Goal: Task Accomplishment & Management: Manage account settings

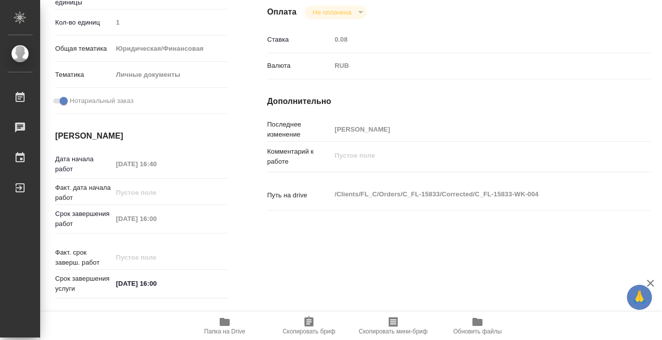
scroll to position [85, 0]
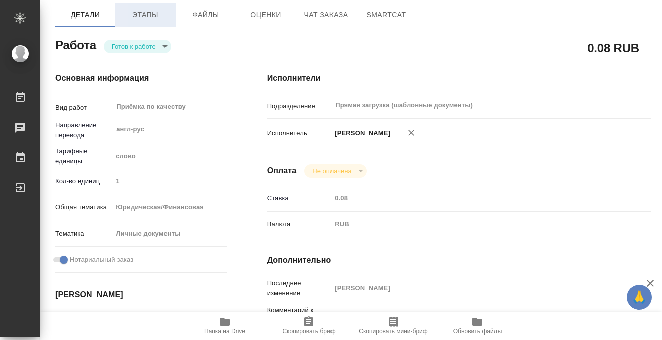
click at [148, 14] on span "Этапы" at bounding box center [145, 15] width 48 height 13
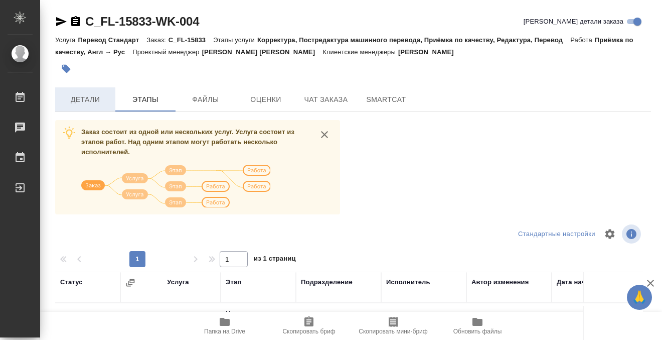
click at [96, 102] on span "Детали" at bounding box center [85, 99] width 48 height 13
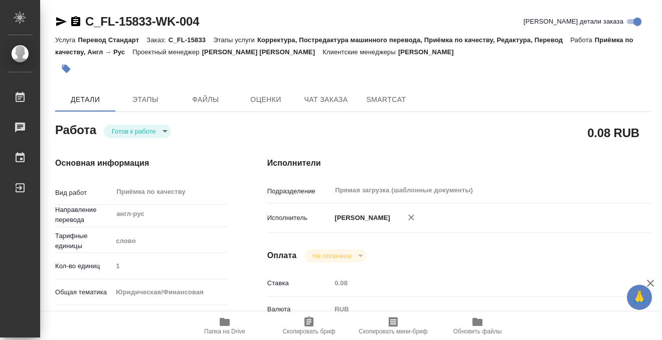
type textarea "x"
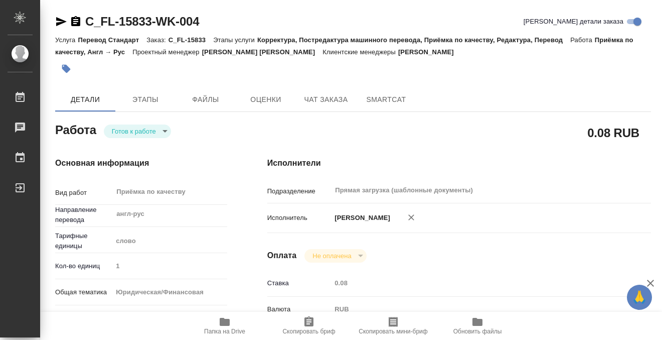
type textarea "x"
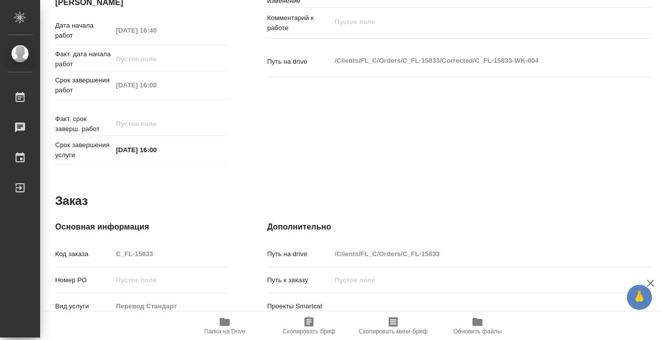
scroll to position [536, 0]
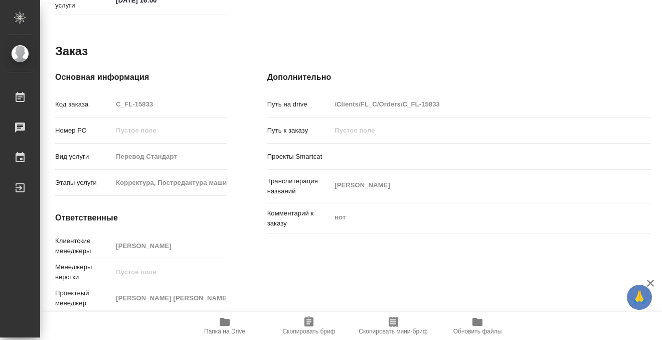
type textarea "x"
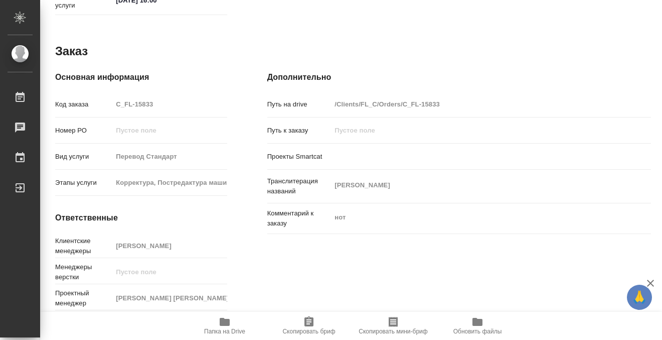
click at [232, 330] on span "Папка на Drive" at bounding box center [224, 331] width 41 height 7
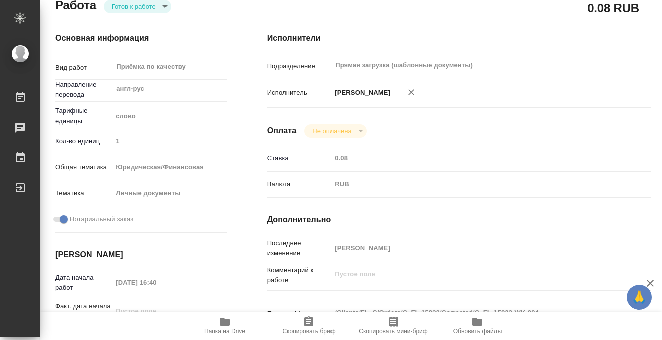
scroll to position [0, 0]
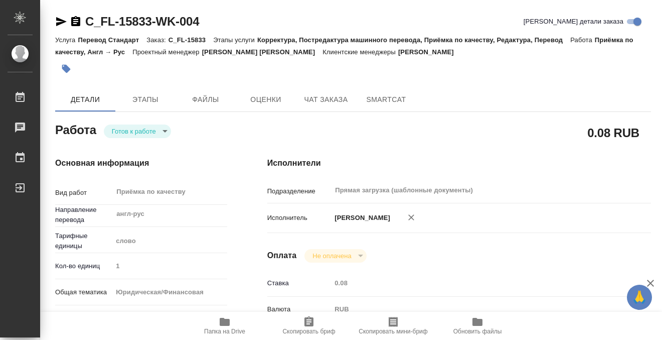
click at [65, 67] on icon "button" at bounding box center [66, 69] width 9 height 9
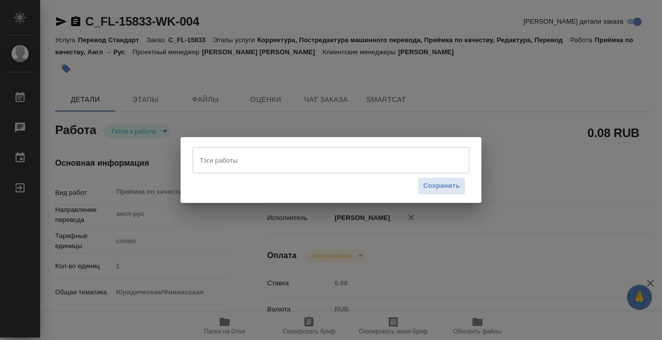
click at [221, 156] on input "Тэги работы" at bounding box center [321, 159] width 249 height 17
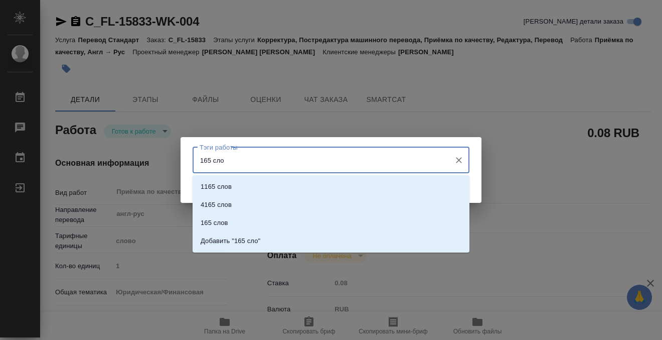
type input "165 слов"
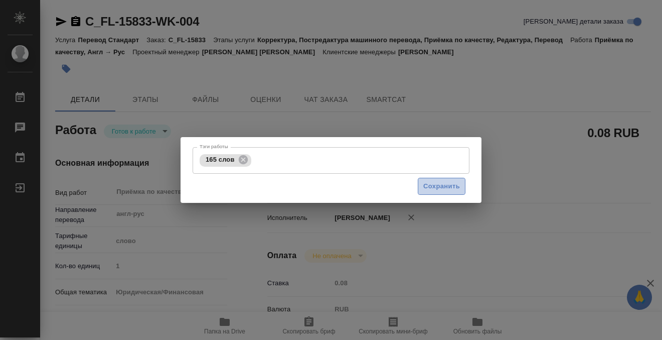
click at [423, 190] on span "Сохранить" at bounding box center [441, 187] width 37 height 12
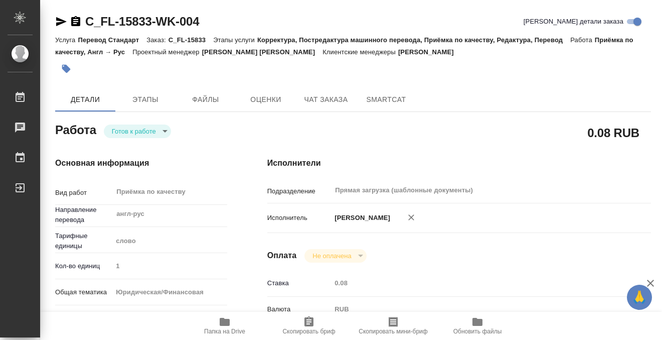
type input "readyForWork"
type textarea "Приёмка по качеству"
type textarea "x"
type input "англ-рус"
type input "5a8b1489cc6b4906c91bfd90"
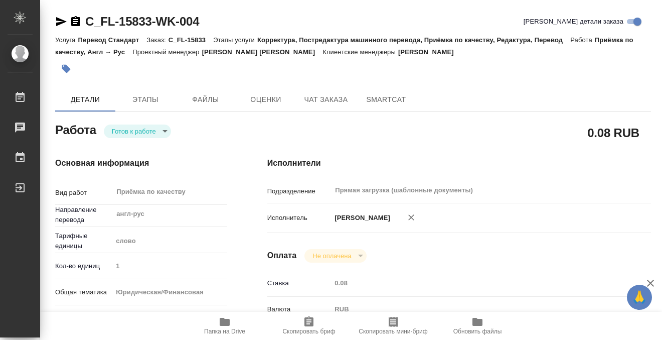
type input "1"
type input "yr-fn"
type input "5a8b8b956a9677013d343cfe"
checkbox input "true"
type input "22.08.2025 16:40"
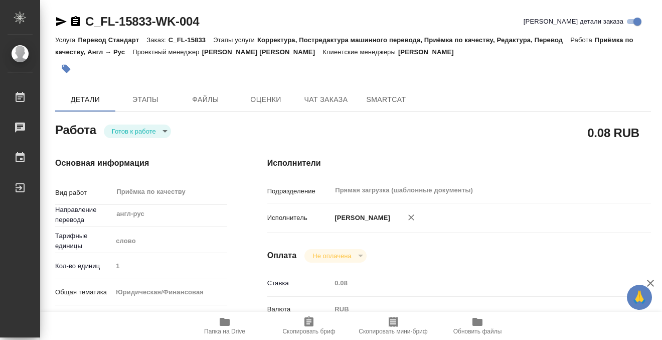
type input "25.08.2025 16:00"
type input "Прямая загрузка (шаблонные документы)"
type input "notPayed"
type input "0.08"
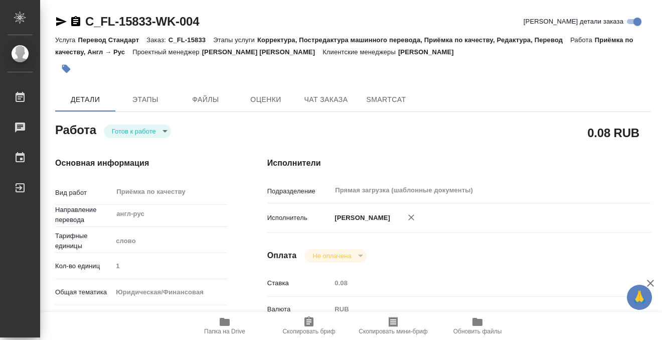
type input "RUB"
type input "[PERSON_NAME]"
type textarea "x"
type textarea "/Clients/FL_C/Orders/C_FL-15833/Corrected/C_FL-15833-WK-004"
type textarea "x"
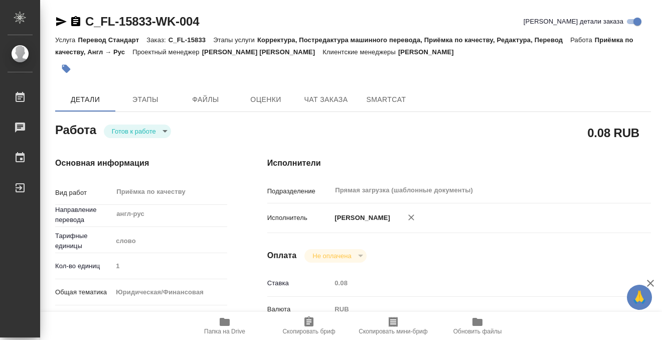
type input "C_FL-15833"
type input "Перевод Стандарт"
type input "Корректура, Постредактура машинного перевода, Приёмка по качеству, Редактура, П…"
type input "Лямина Надежда"
type input "/Clients/FL_C/Orders/C_FL-15833"
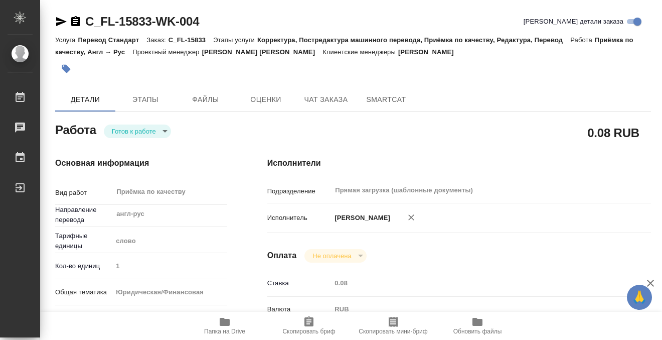
type textarea "Кирилл Тимотиевич Сеатон"
type textarea "x"
type textarea "нот"
type textarea "x"
click at [151, 134] on body "🙏 .cls-1 fill:#fff; AWATERA Kobzeva Elizaveta Работы 0 Чаты График Выйти C_FL-1…" at bounding box center [331, 170] width 662 height 340
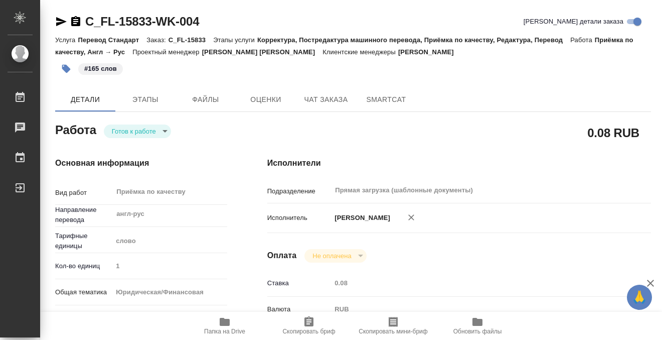
type textarea "x"
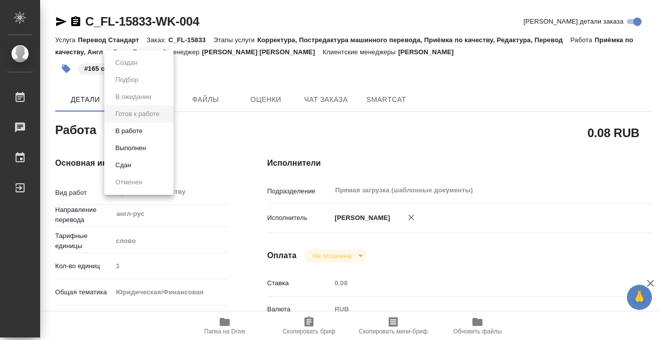
type textarea "x"
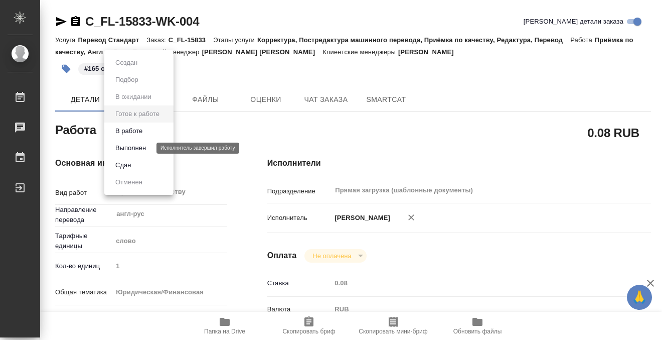
click at [146, 152] on button "Выполнен" at bounding box center [130, 147] width 37 height 11
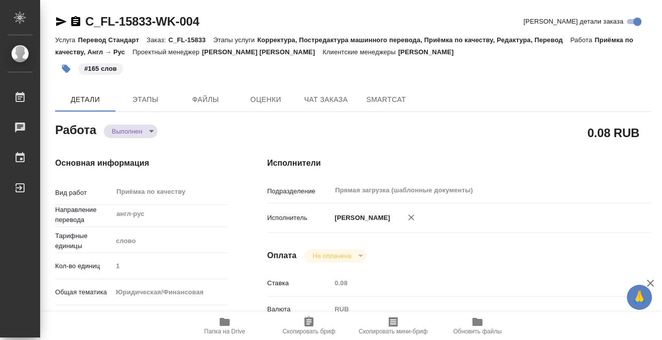
type textarea "x"
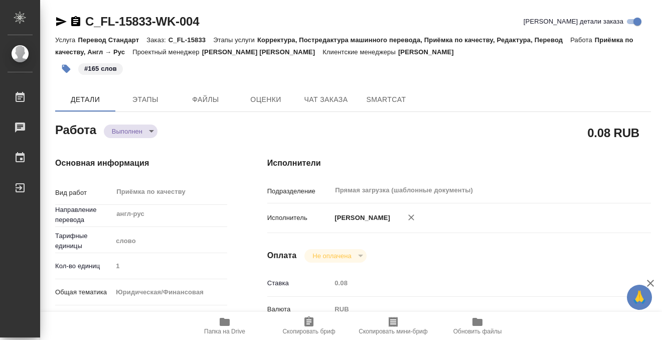
type textarea "x"
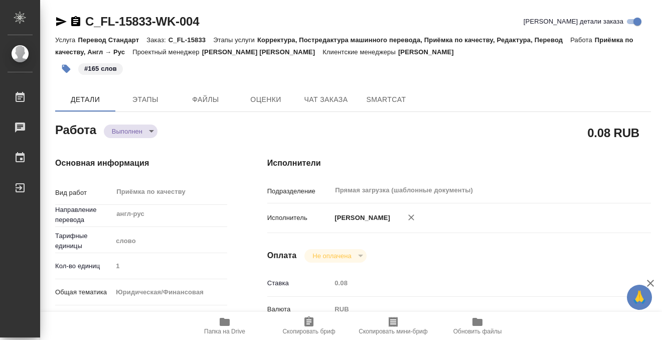
type textarea "x"
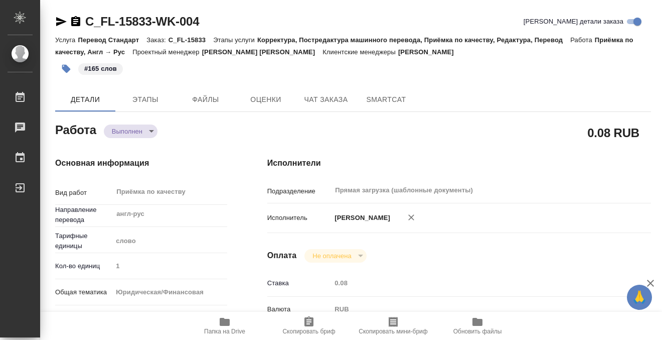
click at [74, 18] on icon "button" at bounding box center [75, 21] width 9 height 10
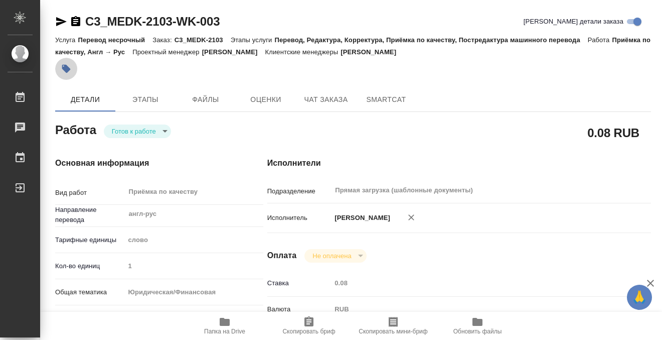
click at [68, 70] on icon "button" at bounding box center [66, 69] width 9 height 9
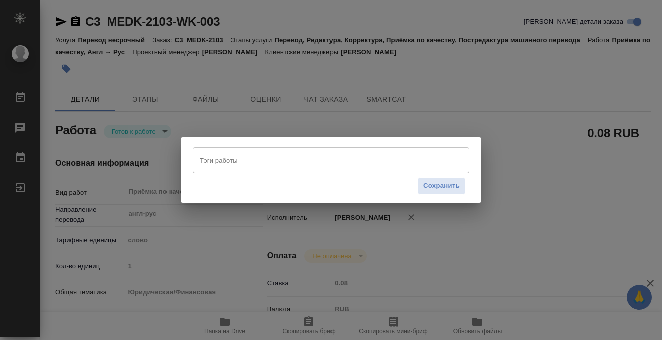
click at [303, 156] on input "Тэги работы" at bounding box center [321, 159] width 249 height 17
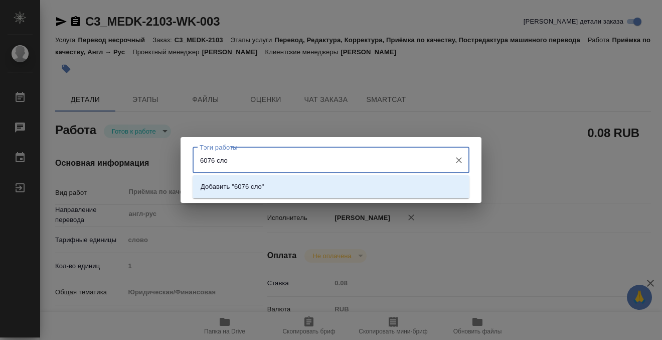
type input "6076 слов"
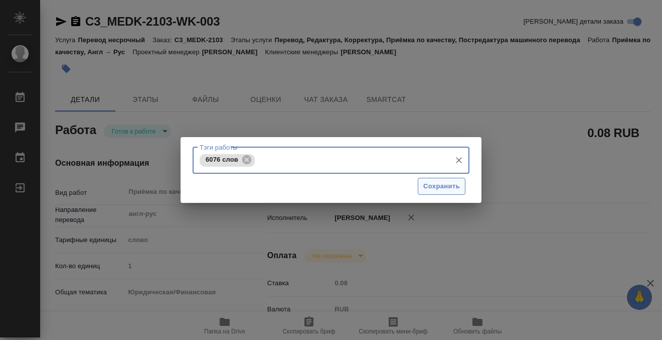
click at [448, 181] on span "Сохранить" at bounding box center [441, 187] width 37 height 12
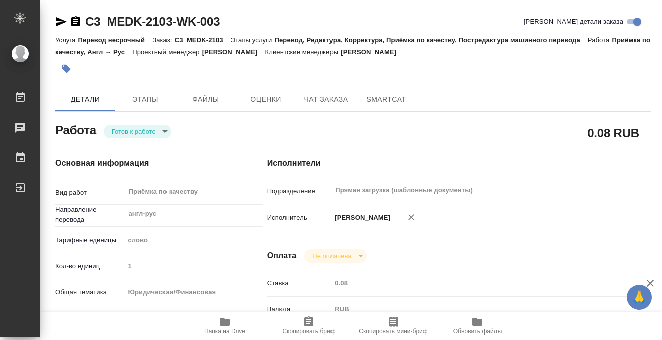
type input "readyForWork"
type input "англ-рус"
type input "5a8b1489cc6b4906c91bfd90"
type input "1"
type input "yr-fn"
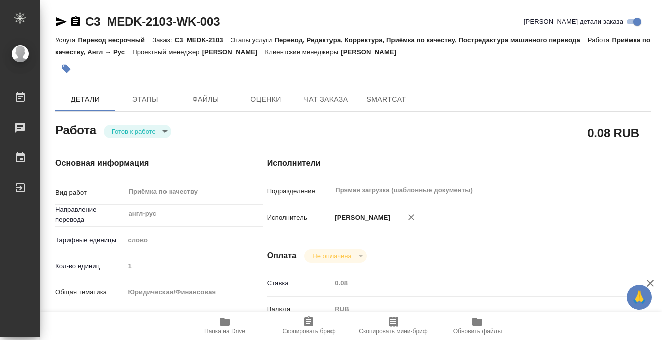
type input "5f647205b73bc97568ca66bf"
checkbox input "true"
type input "20.08.2025 12:22"
type input "[DATE] 16:00"
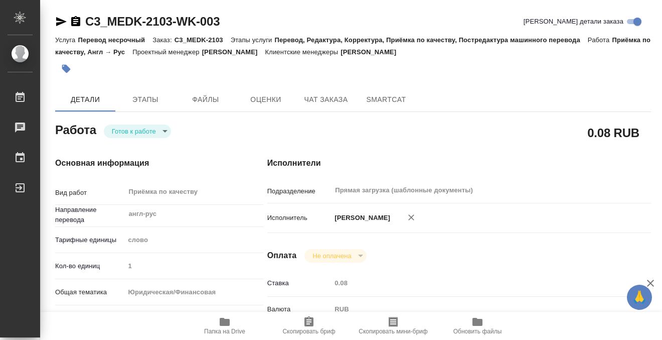
type input "Прямая загрузка (шаблонные документы)"
type input "notPayed"
type input "0.08"
type input "RUB"
type input "[PERSON_NAME]"
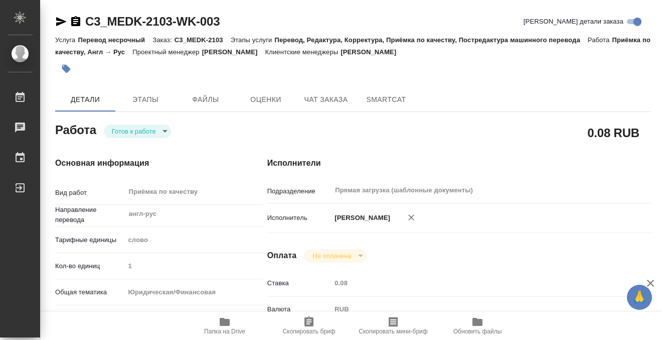
type input "C3_MEDK-2103"
type input "Перевод несрочный"
type input "Перевод, Редактура, Корректура, Приёмка по качеству, Постредактура машинного пе…"
type input "Ильина Екатерина"
type input "Петрова Валерия"
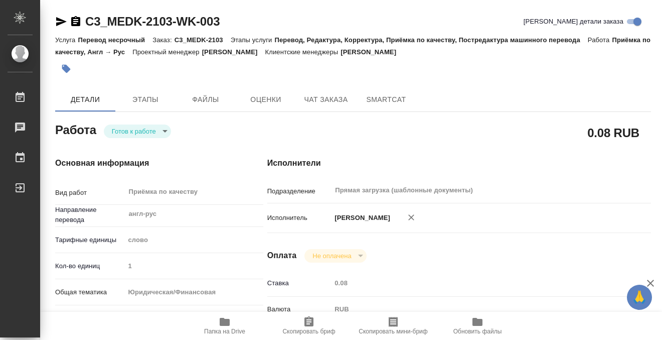
type input "/Clients/МЕДЭКС-Консалт/Orders/C3_MEDK-2103"
click at [140, 87] on button "Этапы" at bounding box center [145, 99] width 60 height 24
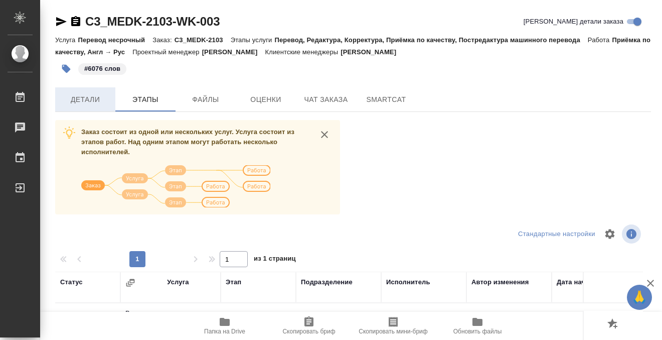
click at [102, 102] on span "Детали" at bounding box center [85, 99] width 48 height 13
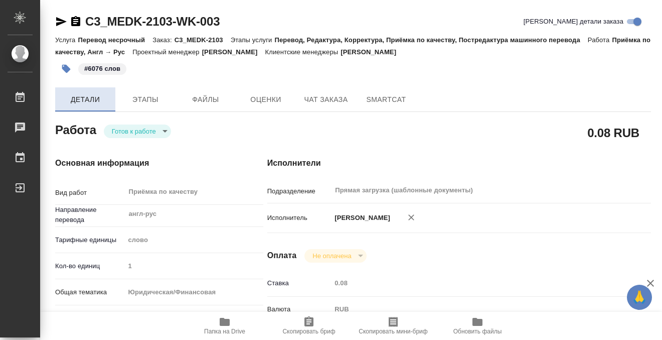
type textarea "x"
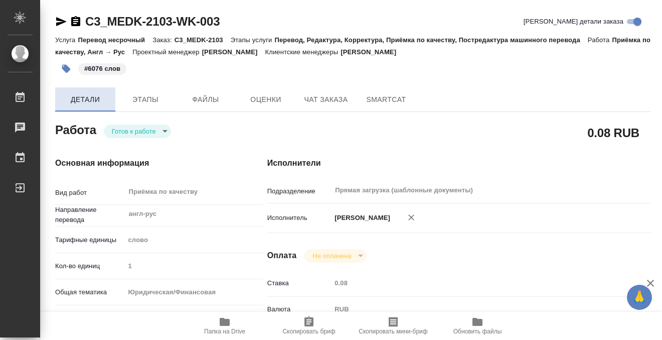
type textarea "x"
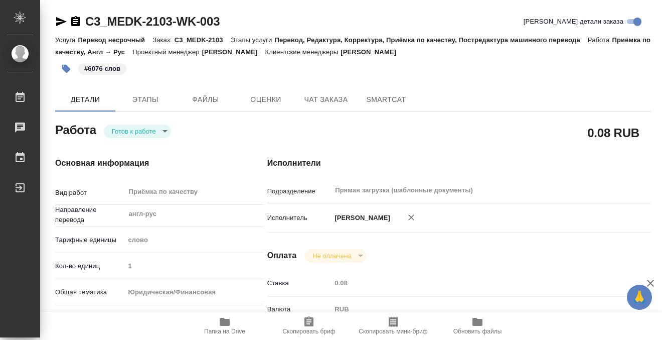
type textarea "x"
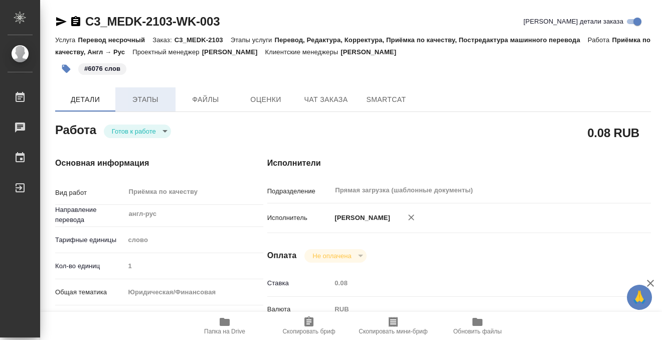
click at [144, 91] on button "Этапы" at bounding box center [145, 99] width 60 height 24
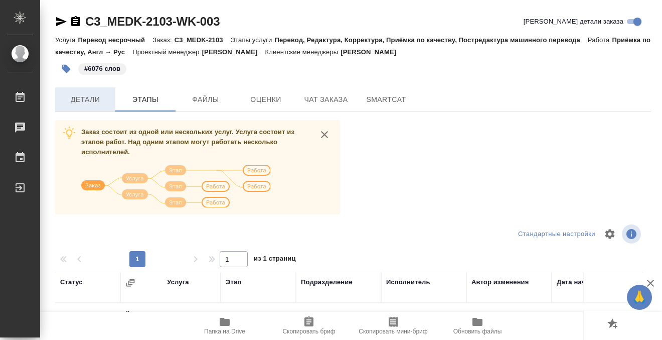
click at [79, 105] on span "Детали" at bounding box center [85, 99] width 48 height 13
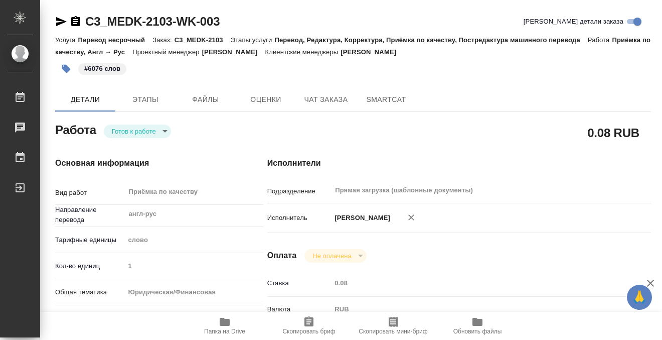
type textarea "x"
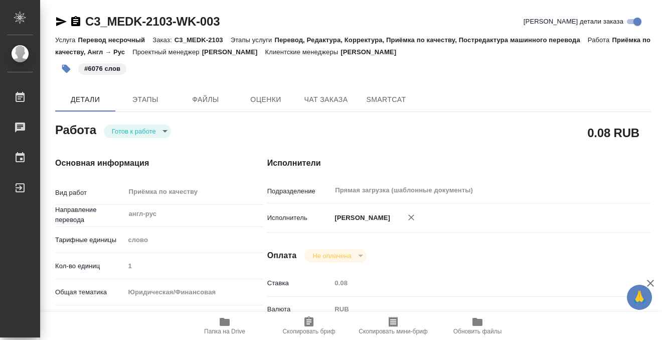
type textarea "x"
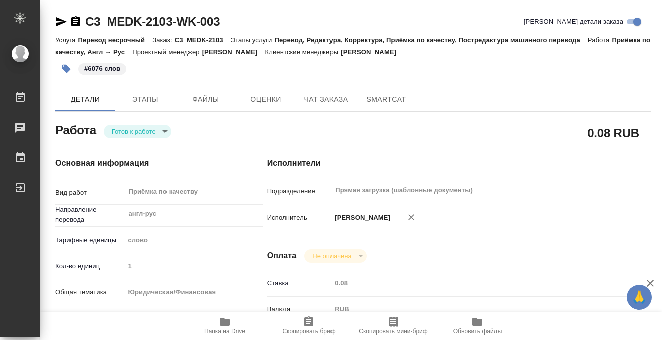
type textarea "x"
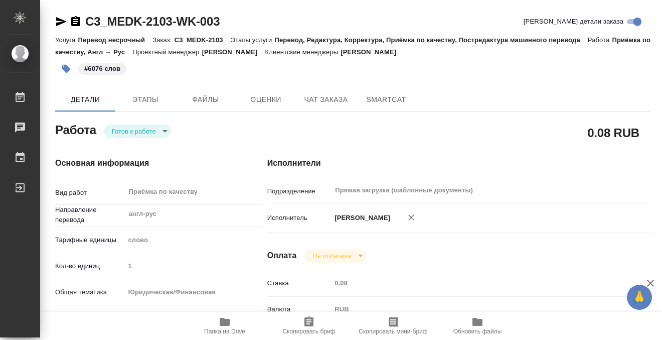
click at [76, 19] on icon "button" at bounding box center [76, 22] width 12 height 12
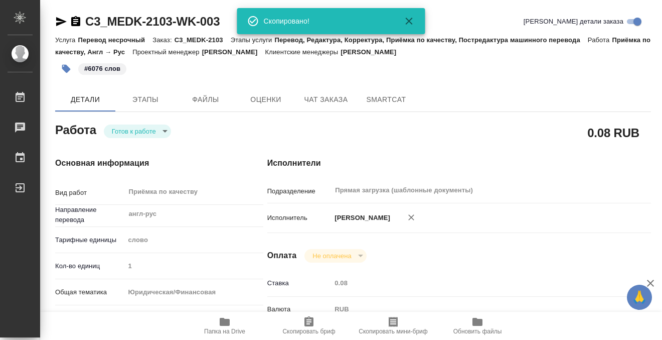
click at [153, 128] on body "🙏 .cls-1 fill:#fff; AWATERA Kobzeva Elizaveta Работы 0 Чаты График Выйти C3_MED…" at bounding box center [331, 170] width 662 height 340
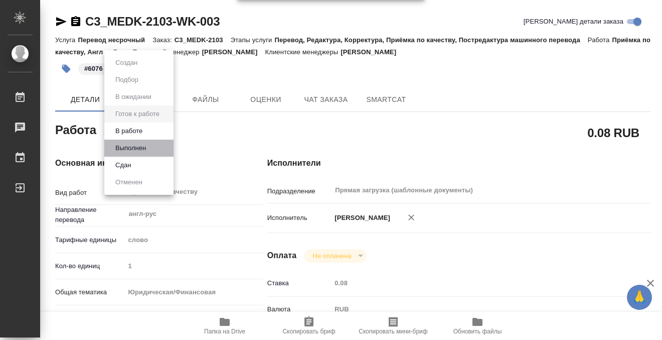
click at [158, 148] on li "Выполнен" at bounding box center [138, 147] width 69 height 17
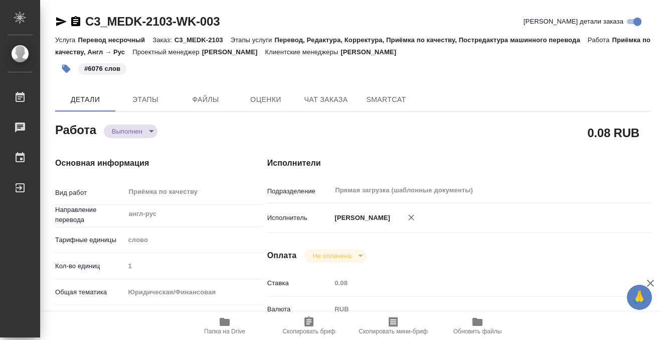
type textarea "x"
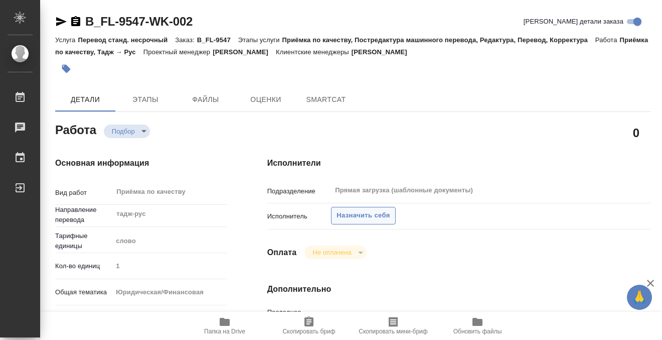
type textarea "x"
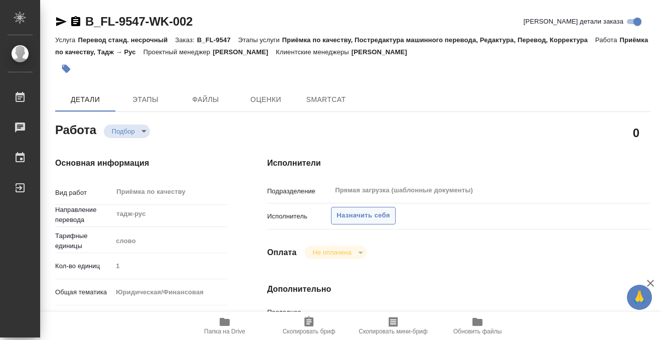
click at [375, 213] on span "Назначить себя" at bounding box center [363, 216] width 53 height 12
type textarea "x"
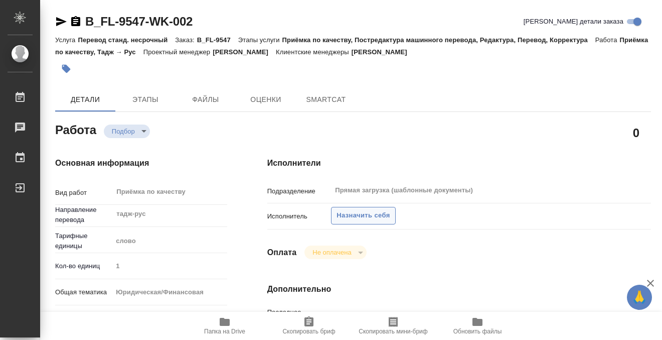
type textarea "x"
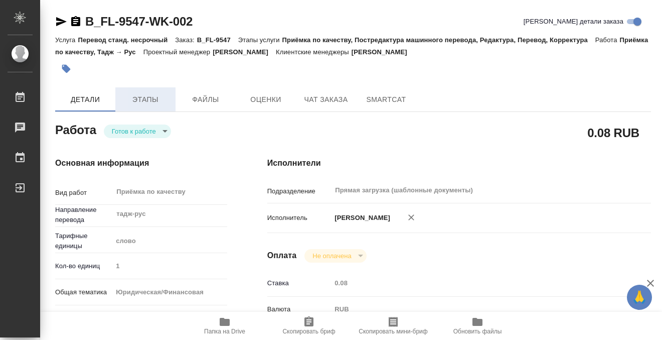
click at [145, 94] on span "Этапы" at bounding box center [145, 99] width 48 height 13
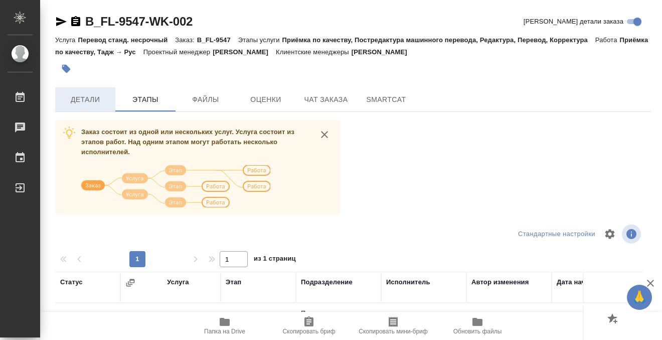
click at [99, 96] on span "Детали" at bounding box center [85, 99] width 48 height 13
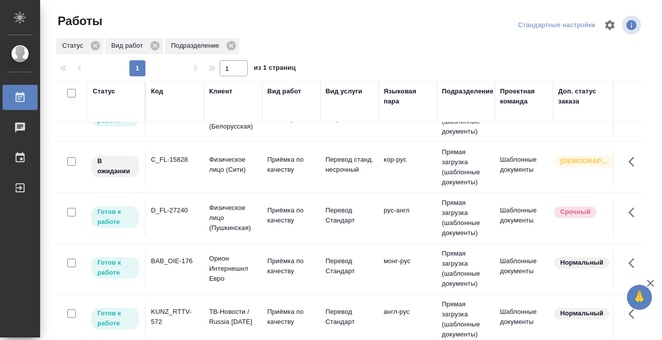
scroll to position [136, 0]
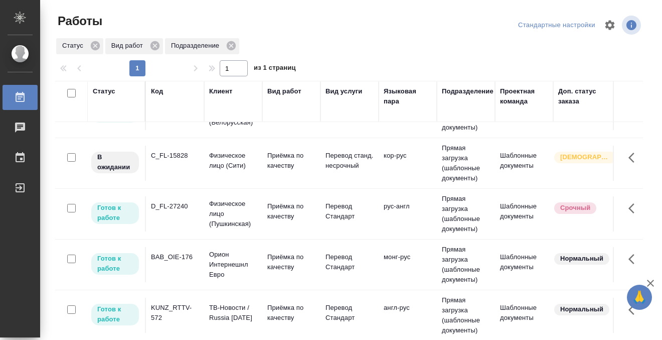
click at [174, 255] on div "BAB_OIE-176" at bounding box center [175, 257] width 48 height 10
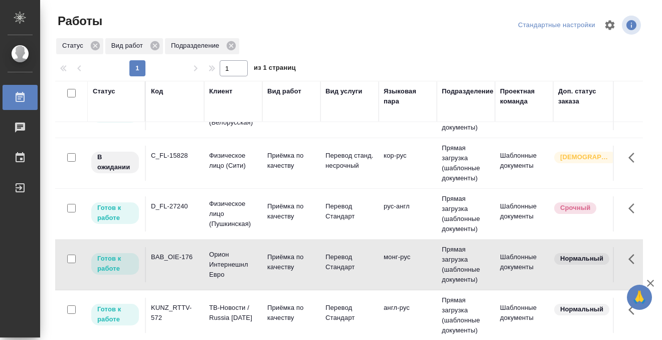
click at [174, 255] on div "BAB_OIE-176" at bounding box center [175, 257] width 48 height 10
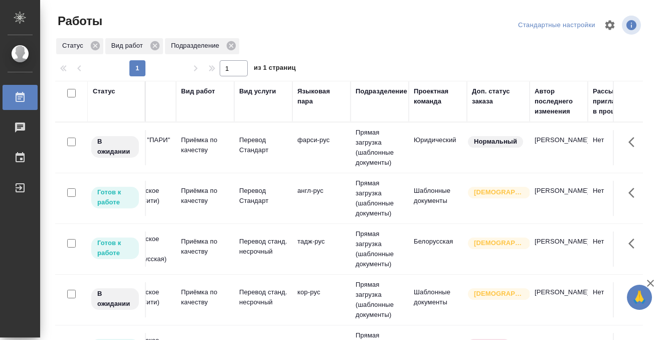
scroll to position [0, 0]
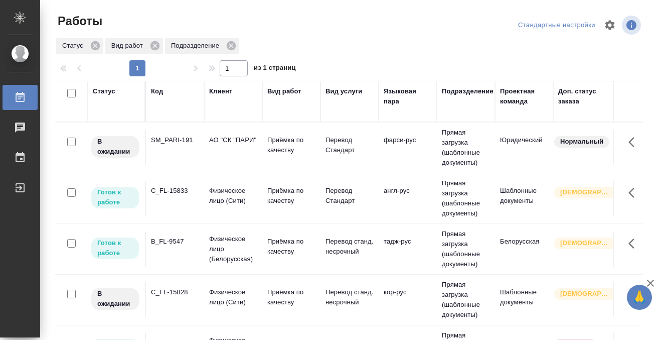
click at [170, 153] on td "SM_PARI-191" at bounding box center [175, 147] width 58 height 35
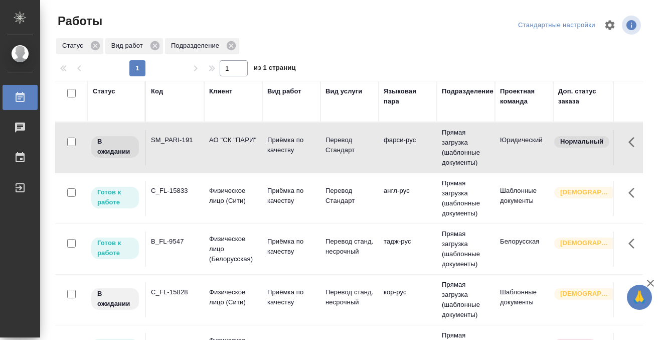
click at [170, 153] on td "SM_PARI-191" at bounding box center [175, 147] width 58 height 35
click at [180, 240] on div "B_FL-9547" at bounding box center [175, 241] width 48 height 10
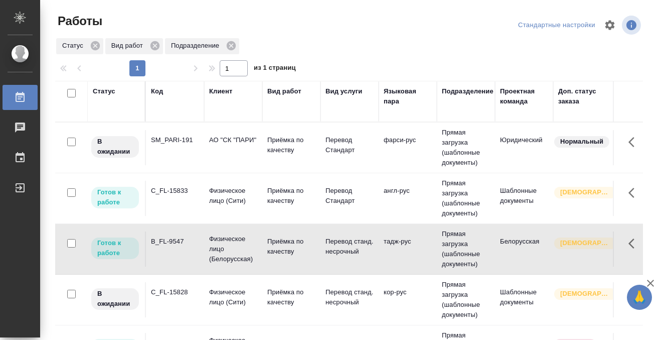
click at [180, 240] on div "B_FL-9547" at bounding box center [175, 241] width 48 height 10
click at [179, 152] on td "SM_PARI-191" at bounding box center [175, 147] width 58 height 35
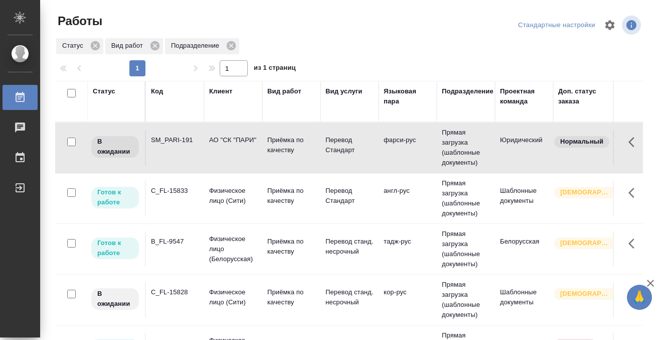
click at [179, 152] on td "SM_PARI-191" at bounding box center [175, 147] width 58 height 35
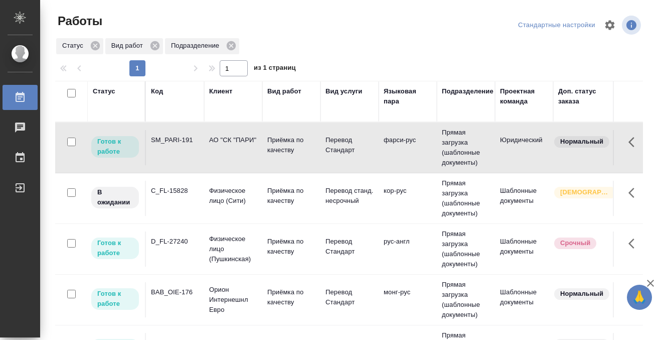
click at [176, 144] on div "SM_PARI-191" at bounding box center [175, 140] width 48 height 10
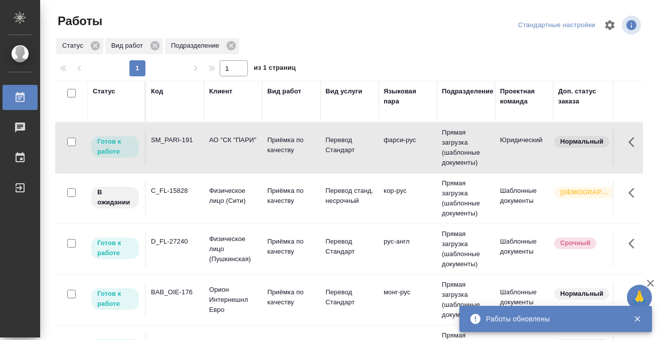
click at [157, 91] on div "Код" at bounding box center [157, 91] width 12 height 10
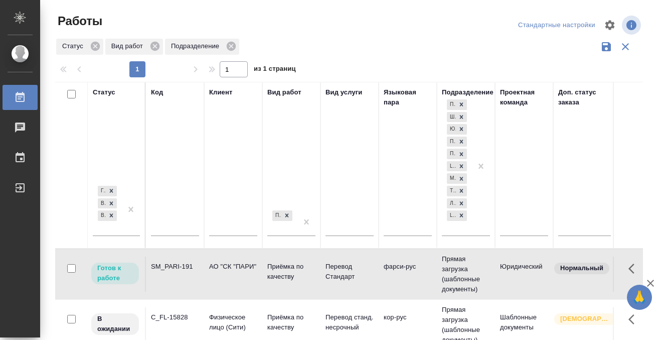
click at [159, 225] on input "text" at bounding box center [175, 229] width 48 height 13
paste input "B_FL-9547"
type input "B_FL-9547"
drag, startPoint x: 117, startPoint y: 229, endPoint x: 150, endPoint y: 245, distance: 36.1
click at [117, 229] on div "Готов к работе В работе В ожидании" at bounding box center [107, 210] width 29 height 52
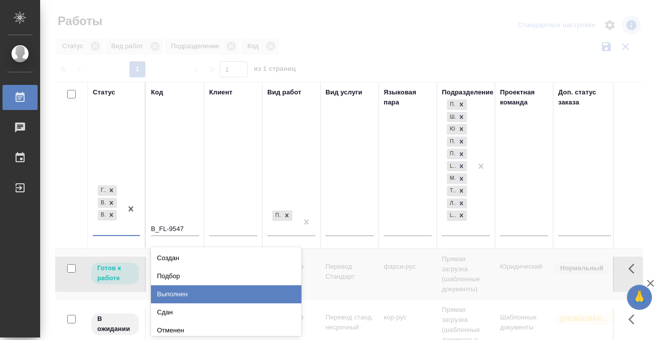
scroll to position [5, 0]
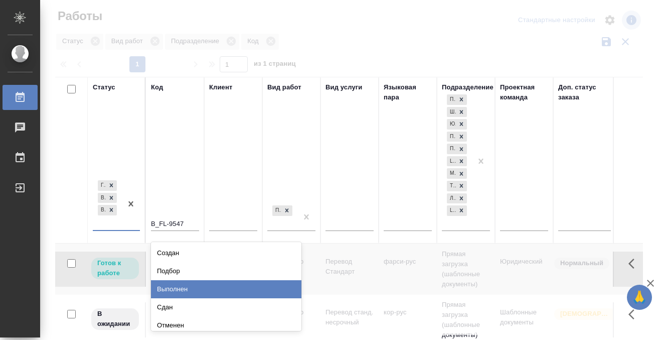
click at [172, 290] on div "Выполнен" at bounding box center [226, 289] width 150 height 18
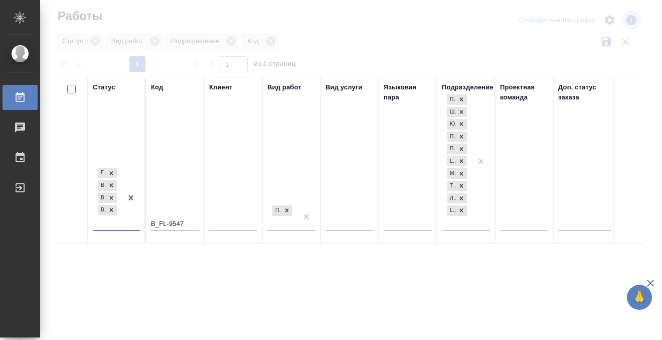
scroll to position [6, 0]
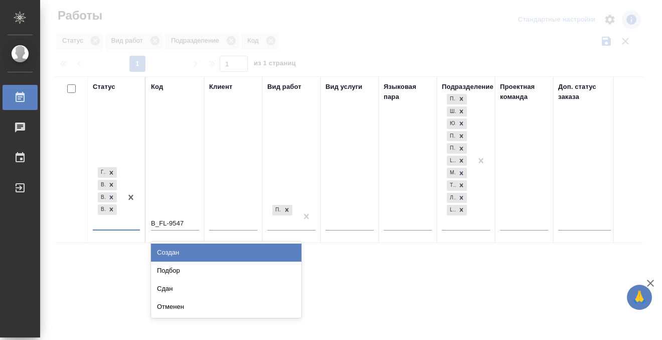
click at [124, 220] on div at bounding box center [131, 197] width 18 height 64
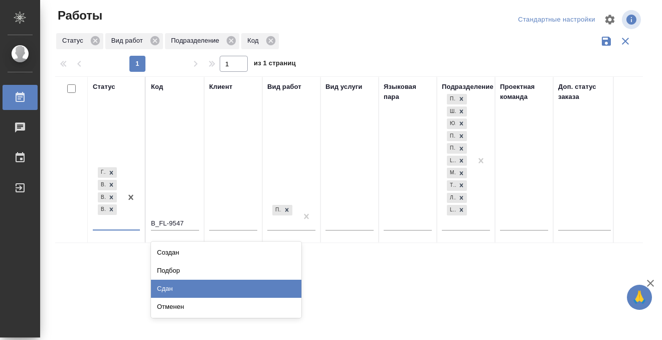
click at [174, 290] on div "Сдан" at bounding box center [226, 288] width 150 height 18
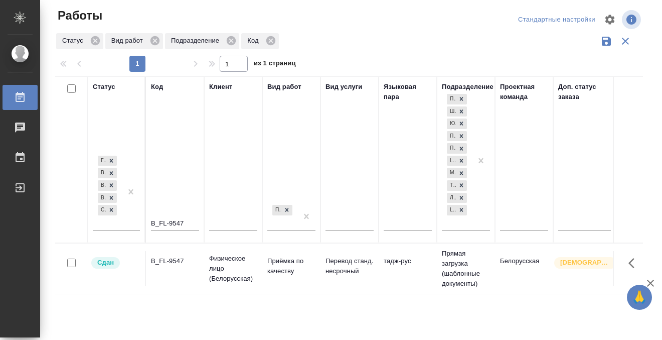
click at [184, 262] on div "B_FL-9547" at bounding box center [175, 261] width 48 height 10
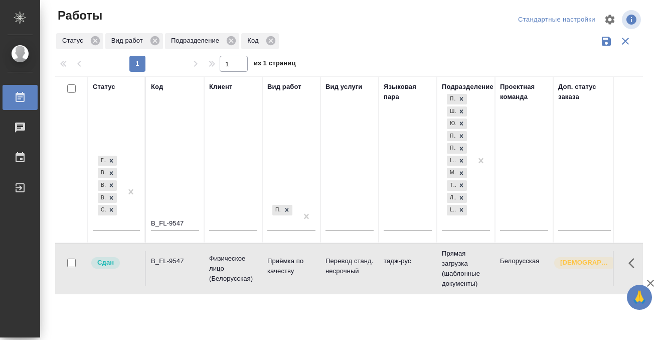
click at [184, 262] on div "B_FL-9547" at bounding box center [175, 261] width 48 height 10
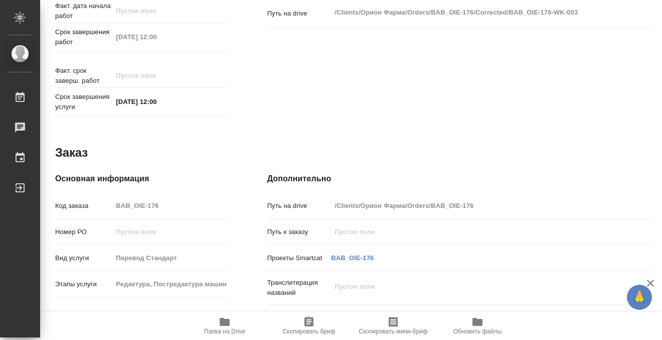
scroll to position [536, 0]
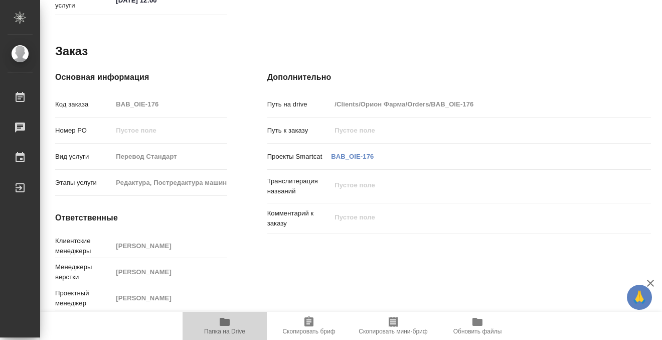
click at [227, 328] on span "Папка на Drive" at bounding box center [224, 331] width 41 height 7
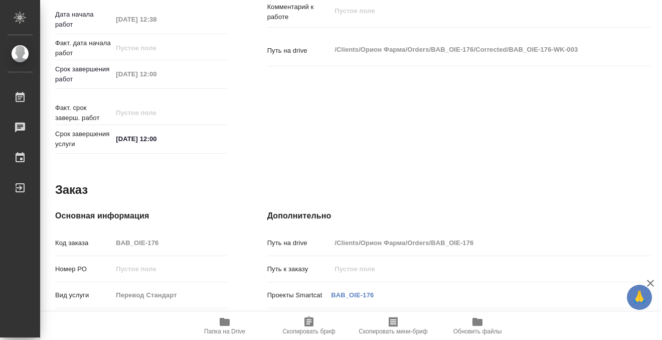
scroll to position [386, 0]
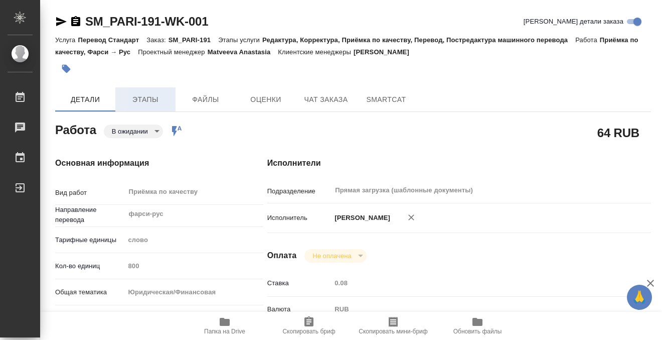
click at [152, 109] on button "Этапы" at bounding box center [145, 99] width 60 height 24
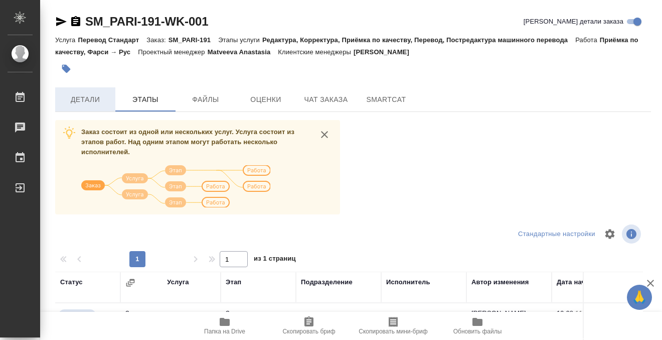
click at [91, 99] on span "Детали" at bounding box center [85, 99] width 48 height 13
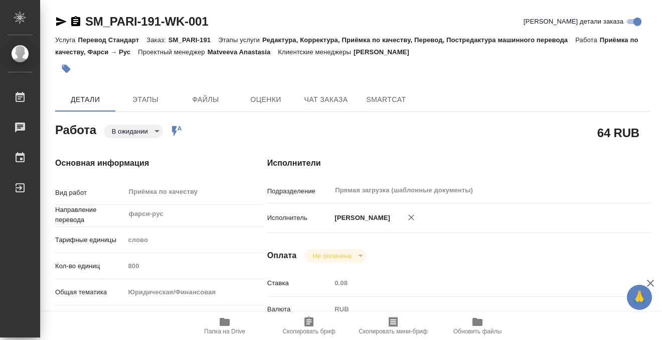
type textarea "x"
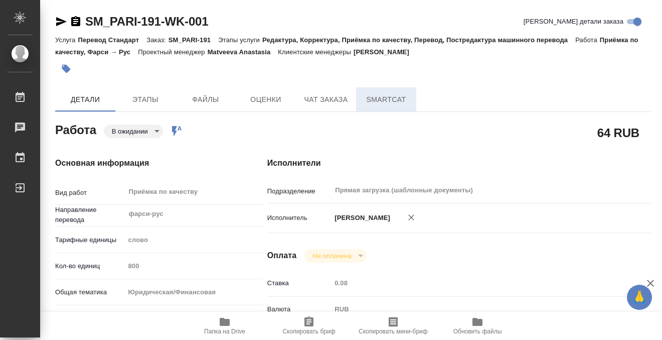
type textarea "x"
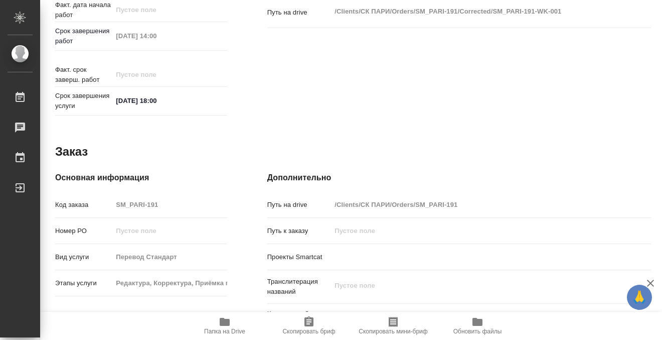
type textarea "x"
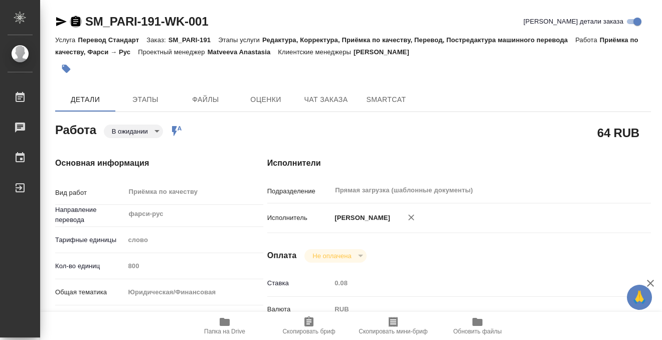
click at [76, 22] on icon "button" at bounding box center [76, 22] width 12 height 12
click at [140, 94] on span "Этапы" at bounding box center [145, 99] width 48 height 13
type textarea "x"
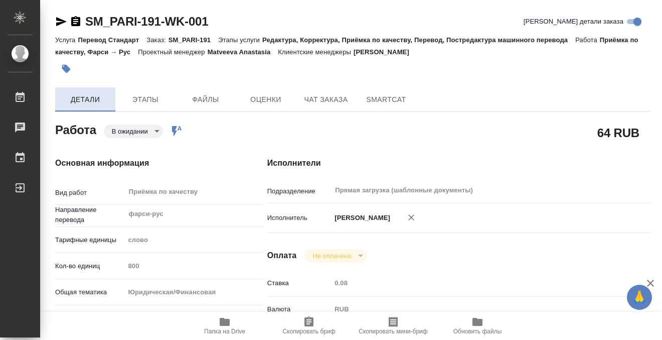
type textarea "x"
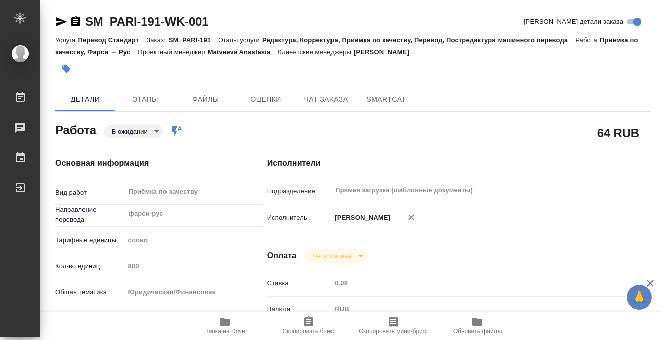
type textarea "x"
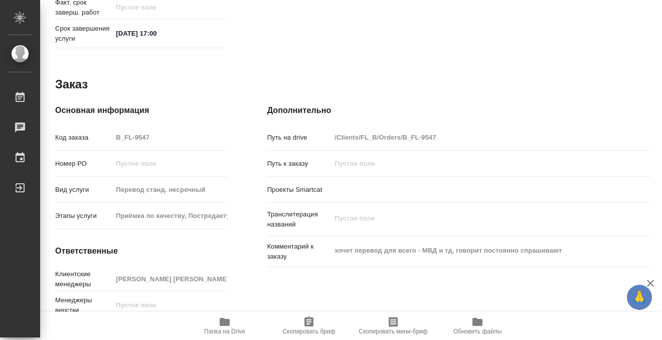
scroll to position [536, 0]
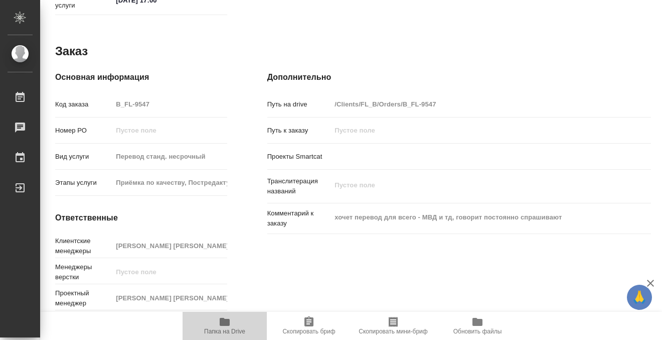
click at [229, 316] on icon "button" at bounding box center [225, 322] width 12 height 12
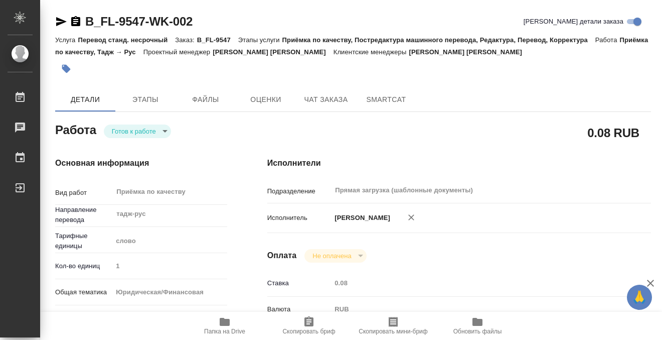
click at [56, 77] on div at bounding box center [253, 69] width 397 height 22
click at [59, 75] on button "button" at bounding box center [66, 69] width 22 height 22
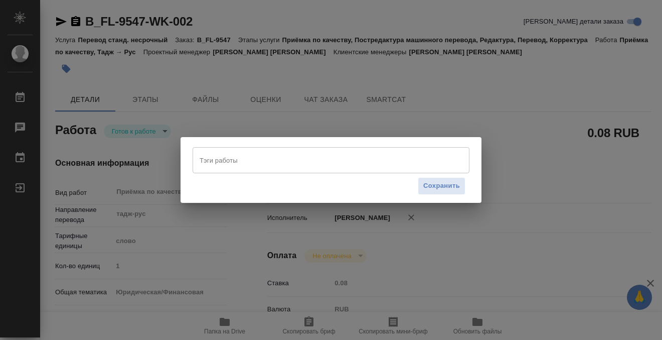
click at [211, 165] on input "Тэги работы" at bounding box center [321, 159] width 249 height 17
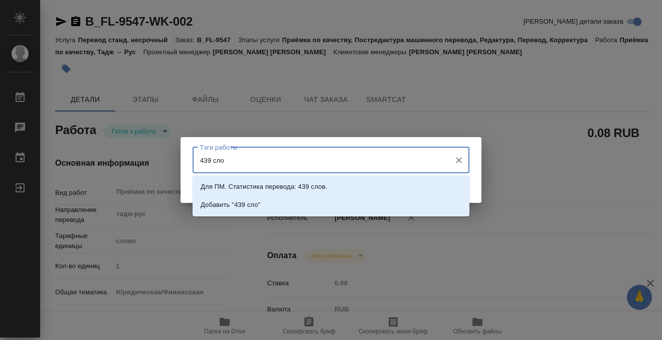
type input "439 слов"
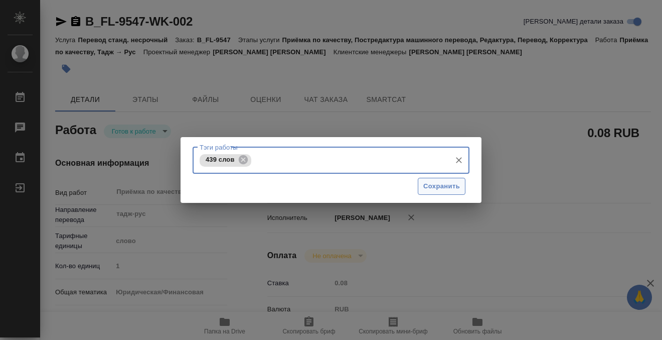
click at [429, 188] on span "Сохранить" at bounding box center [441, 187] width 37 height 12
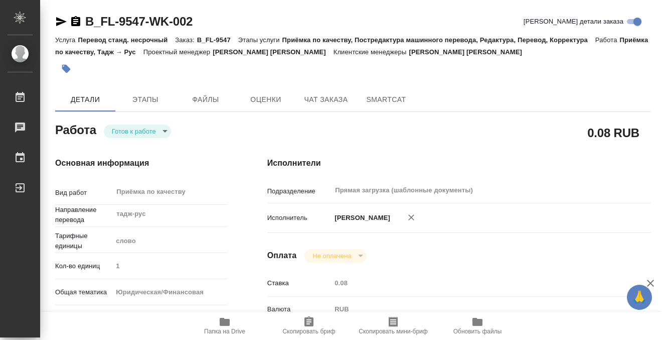
click at [132, 133] on body "🙏 .cls-1 fill:#fff; AWATERA [PERSON_NAME] 0 Чаты График Выйти B_FL-9547-WK-002 …" at bounding box center [331, 170] width 662 height 340
type input "readyForWork"
type input "тадж-рус"
type input "5a8b1489cc6b4906c91bfd90"
type input "1"
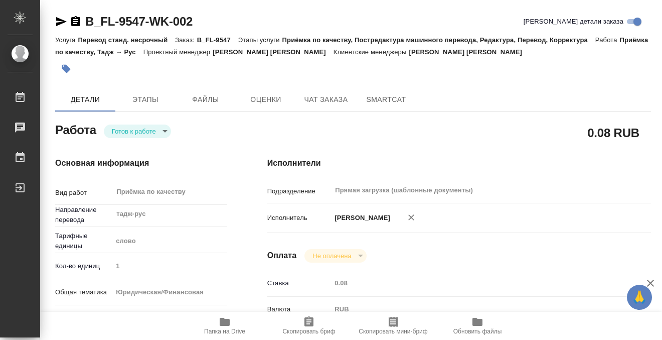
type input "yr-fn"
type input "5a8b8b956a9677013d343cfe"
checkbox input "true"
type input "25.08.2025 13:44"
type input "25.08.2025 17:00"
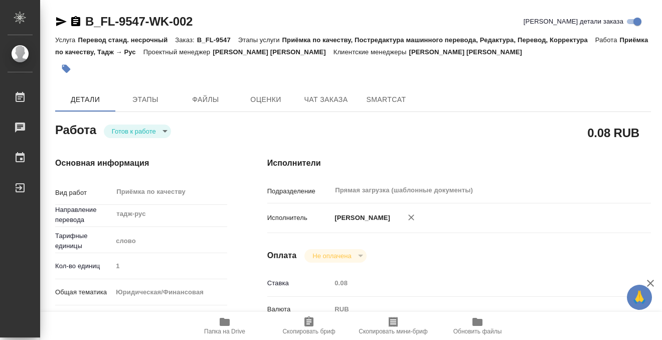
type input "25.08.2025 17:00"
type input "Прямая загрузка (шаблонные документы)"
type input "notPayed"
type input "0.08"
type input "RUB"
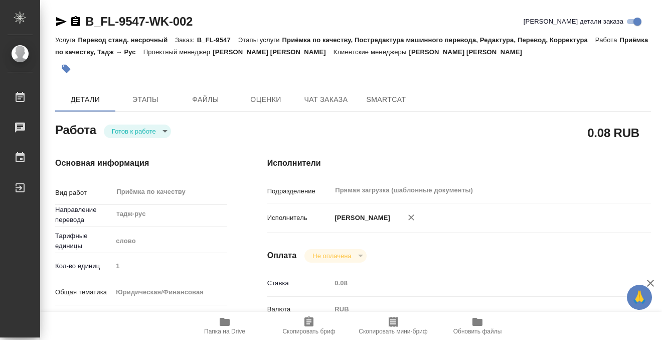
type input "[PERSON_NAME]"
type input "B_FL-9547"
type input "Перевод станд. несрочный"
type input "Приёмка по качеству, Постредактура машинного перевода, Редактура, Перевод, Корр…"
type input "Богомолова Анастасия"
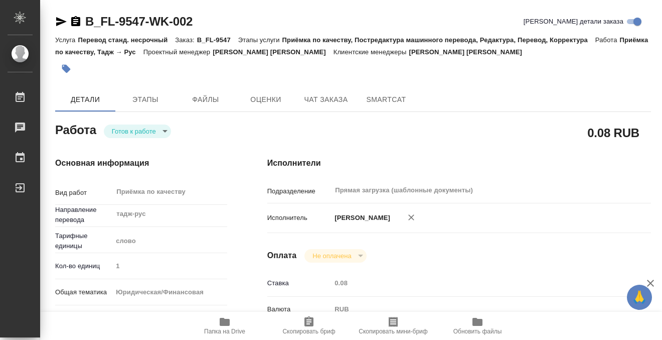
type input "/Clients/FL_B/Orders/B_FL-9547"
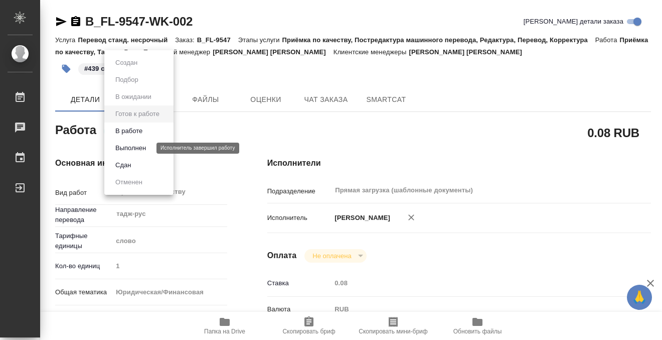
click at [134, 144] on button "Выполнен" at bounding box center [130, 147] width 37 height 11
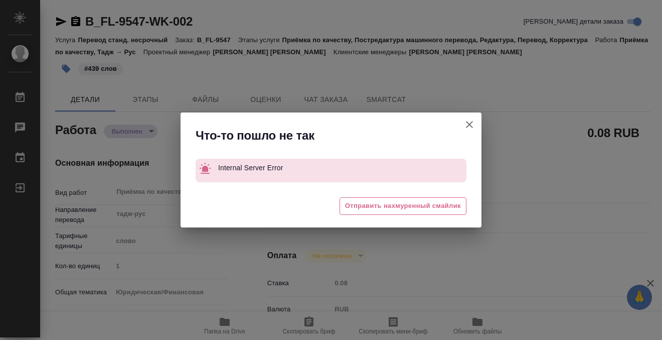
type textarea "x"
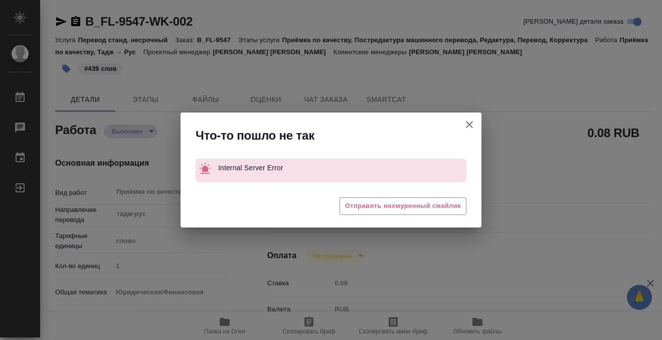
type textarea "x"
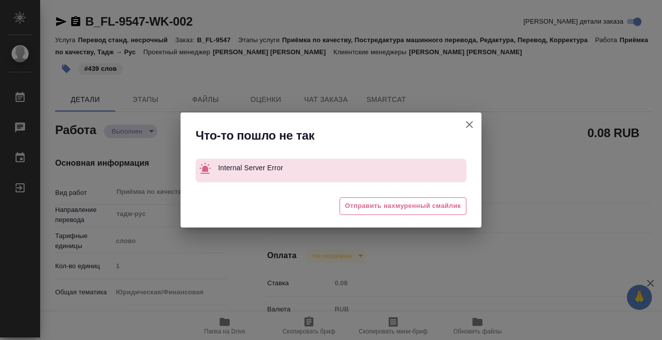
type textarea "x"
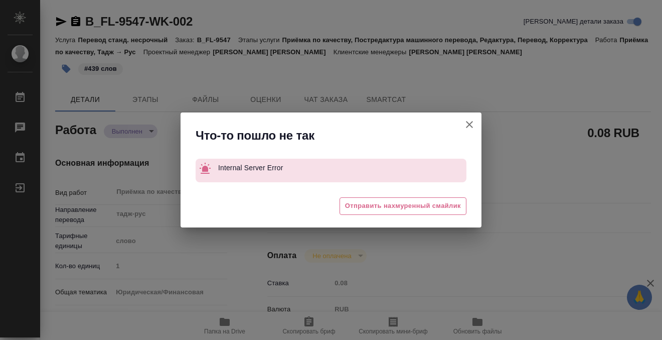
click at [472, 123] on icon "button" at bounding box center [469, 124] width 12 height 12
type textarea "x"
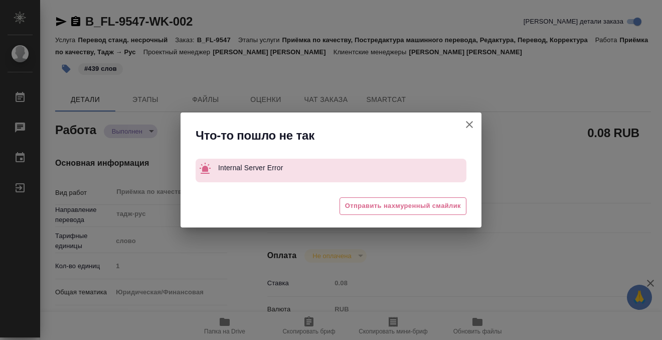
type textarea "x"
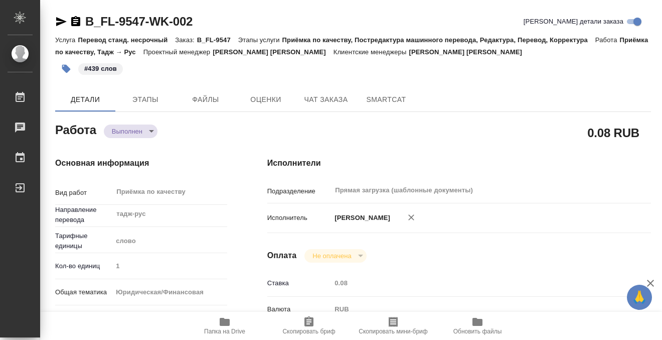
click at [76, 20] on icon "button" at bounding box center [76, 22] width 12 height 12
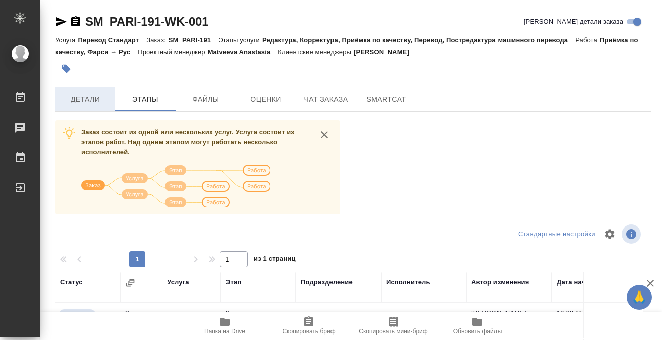
click at [83, 97] on span "Детали" at bounding box center [85, 99] width 48 height 13
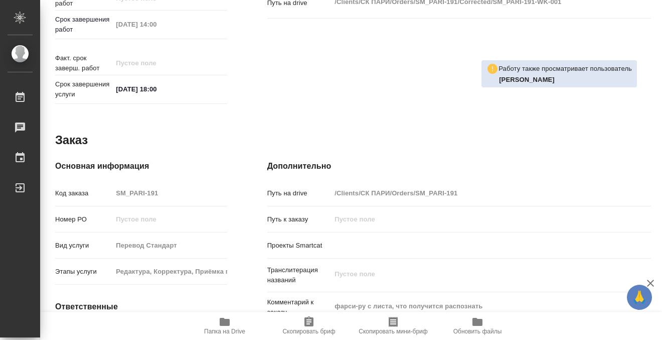
scroll to position [500, 0]
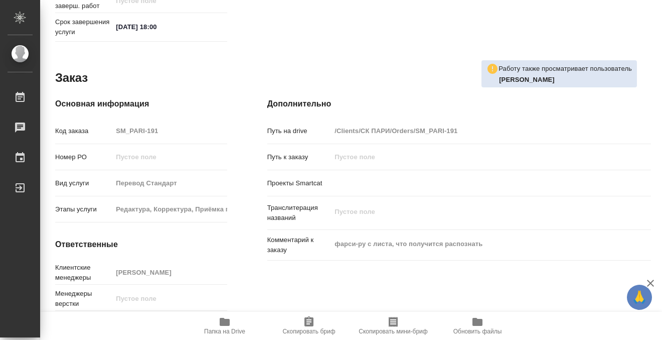
click at [223, 321] on icon "button" at bounding box center [225, 322] width 10 height 8
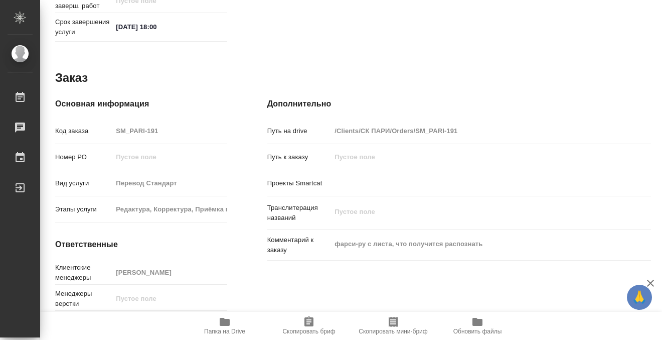
click at [400, 86] on div "Заказ" at bounding box center [353, 78] width 596 height 16
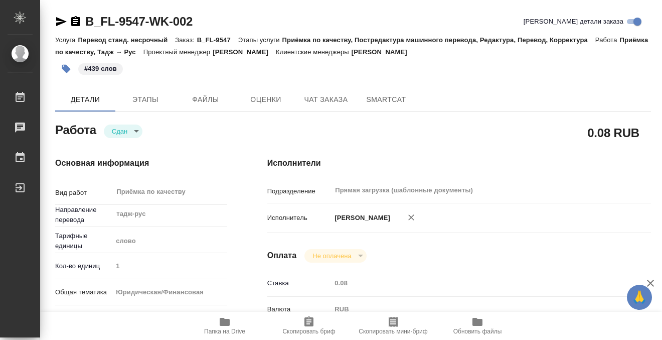
click at [228, 318] on icon "button" at bounding box center [225, 322] width 12 height 12
